Goal: Find specific page/section: Find specific page/section

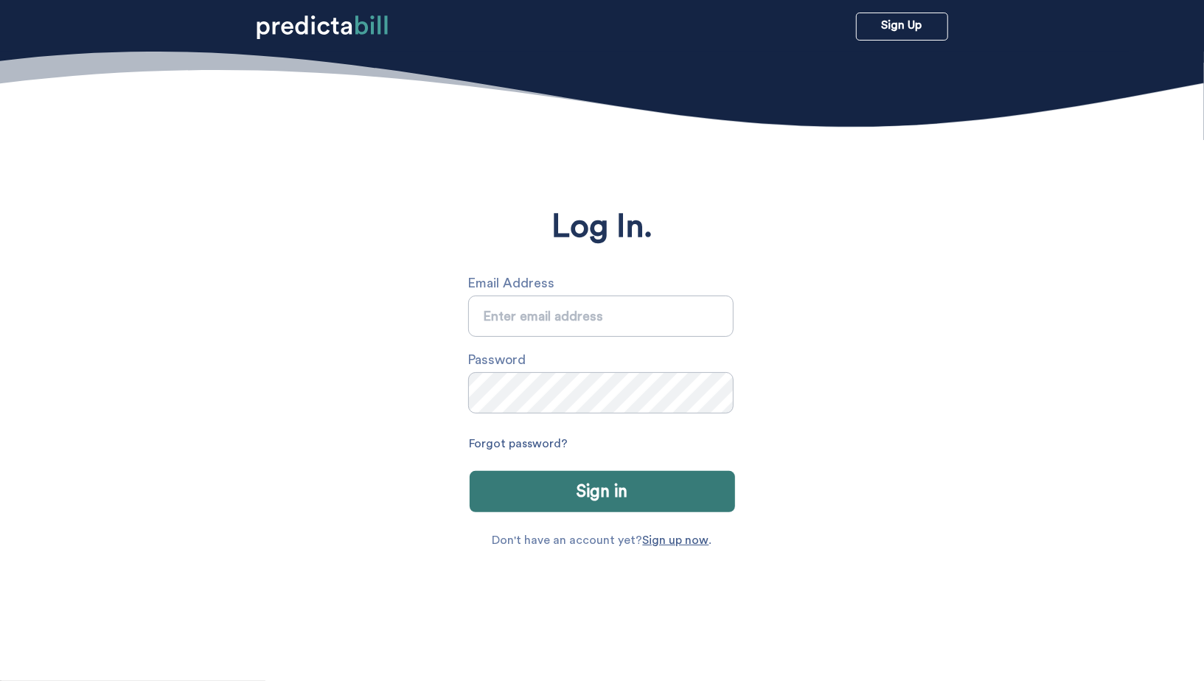
type input "sarah.michalczuk@gmail.com"
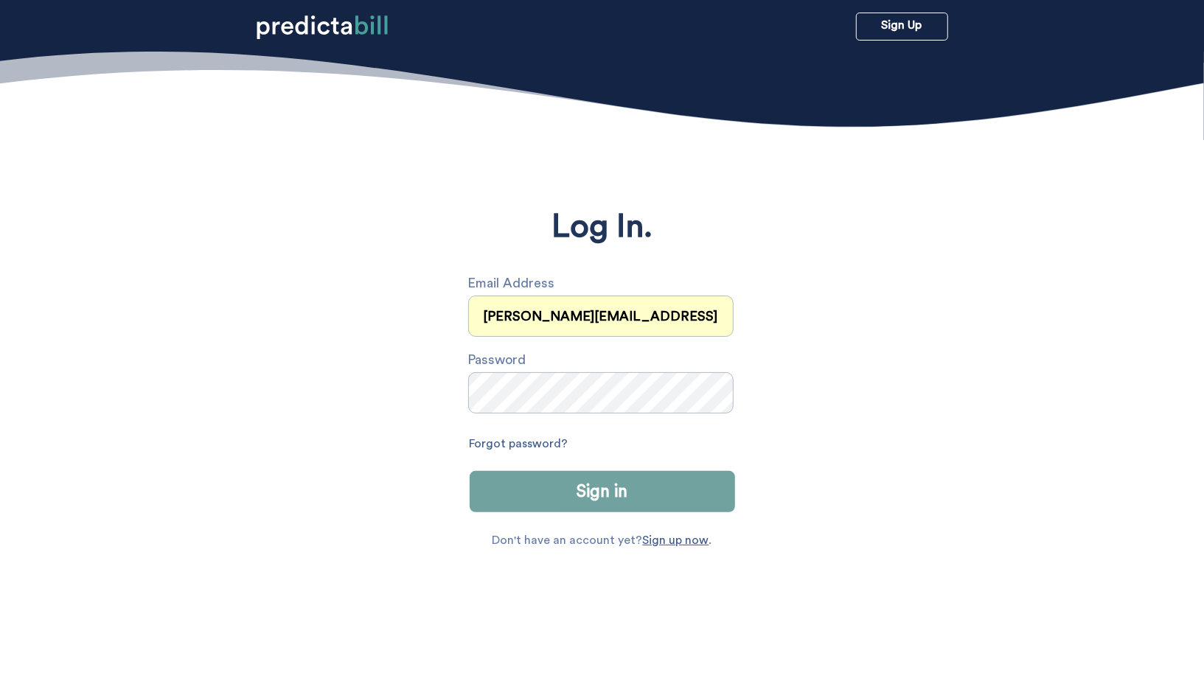
click at [599, 492] on button "Sign in" at bounding box center [602, 491] width 265 height 41
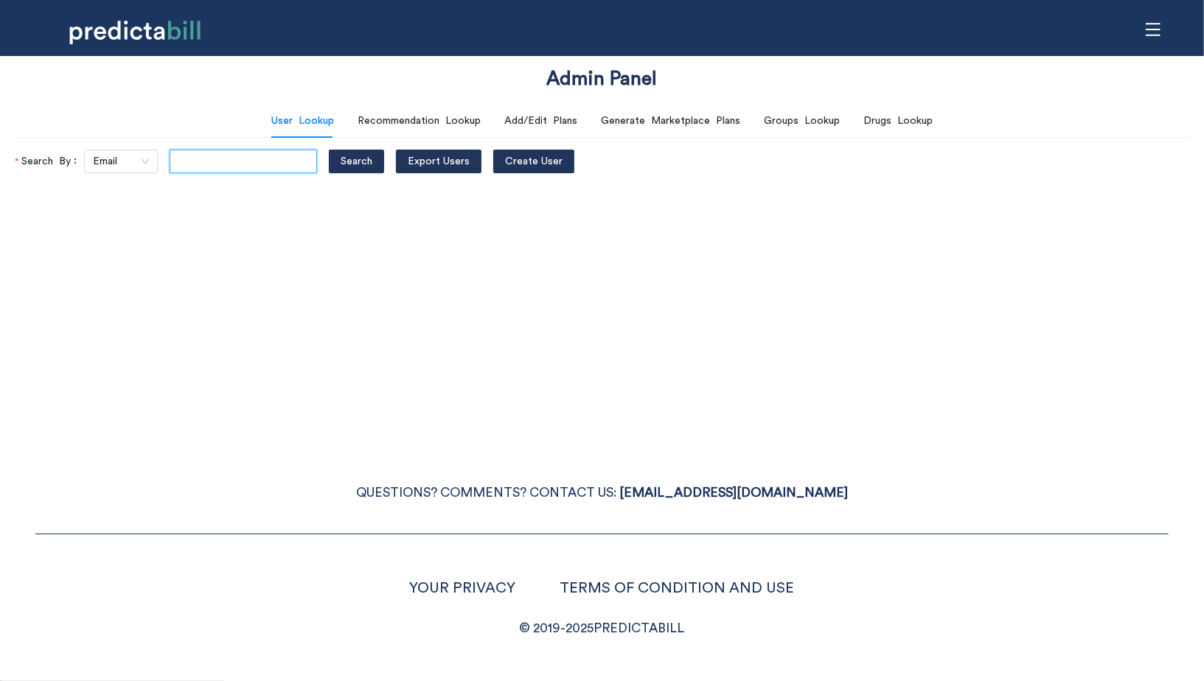
click at [194, 163] on input "text" at bounding box center [243, 162] width 147 height 24
paste input "[PERSON_NAME][EMAIL_ADDRESS][PERSON_NAME]"
type input "[PERSON_NAME][EMAIL_ADDRESS][PERSON_NAME]"
click at [329, 150] on button "Search" at bounding box center [356, 162] width 55 height 24
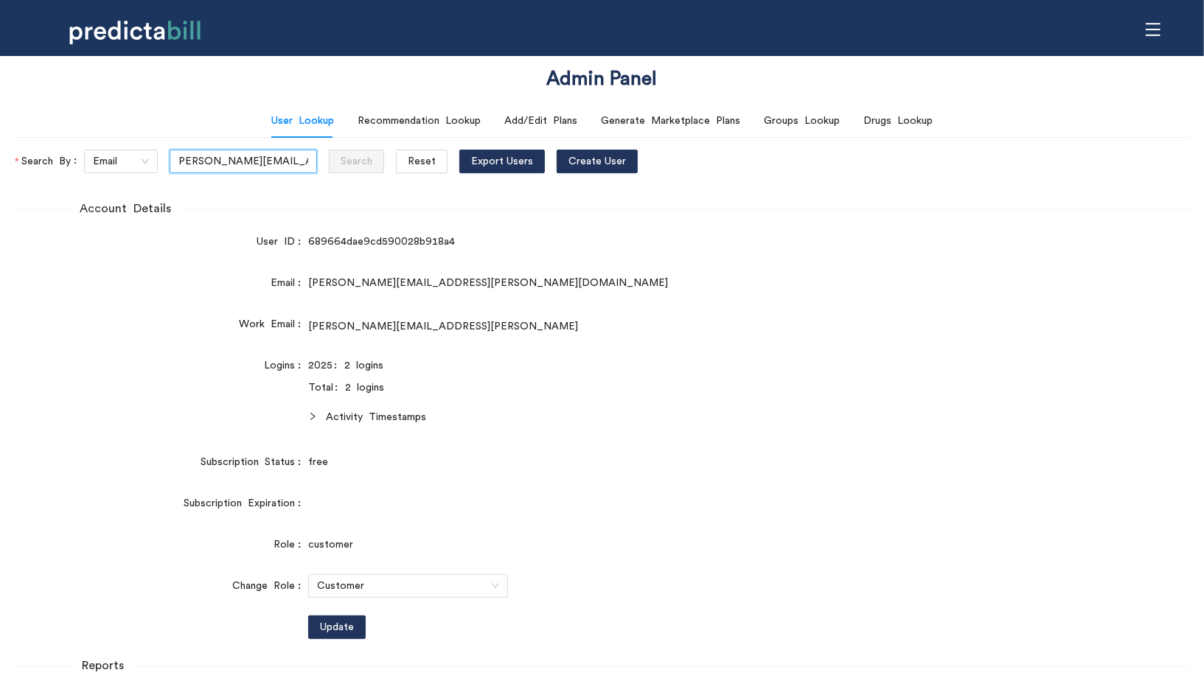
scroll to position [0, 0]
